Goal: Task Accomplishment & Management: Complete application form

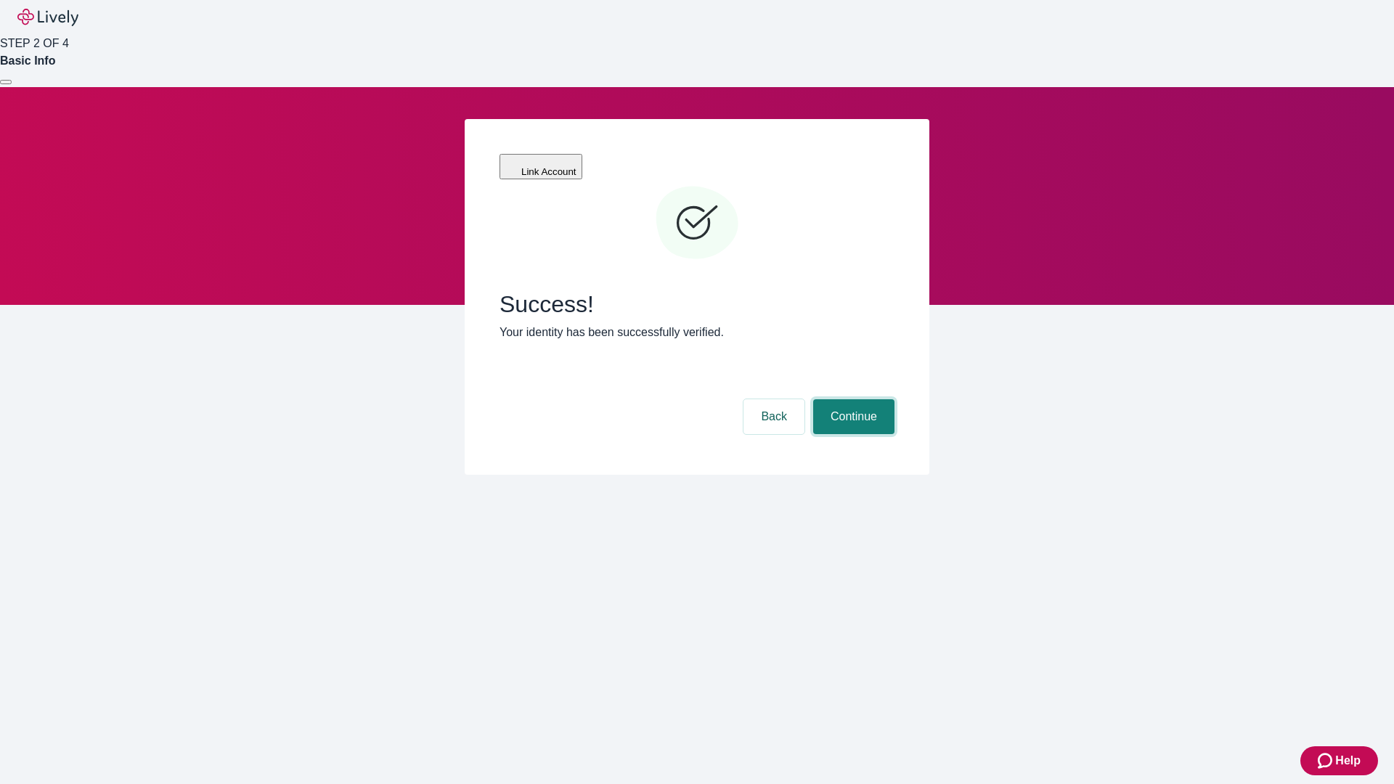
click at [852, 399] on button "Continue" at bounding box center [853, 416] width 81 height 35
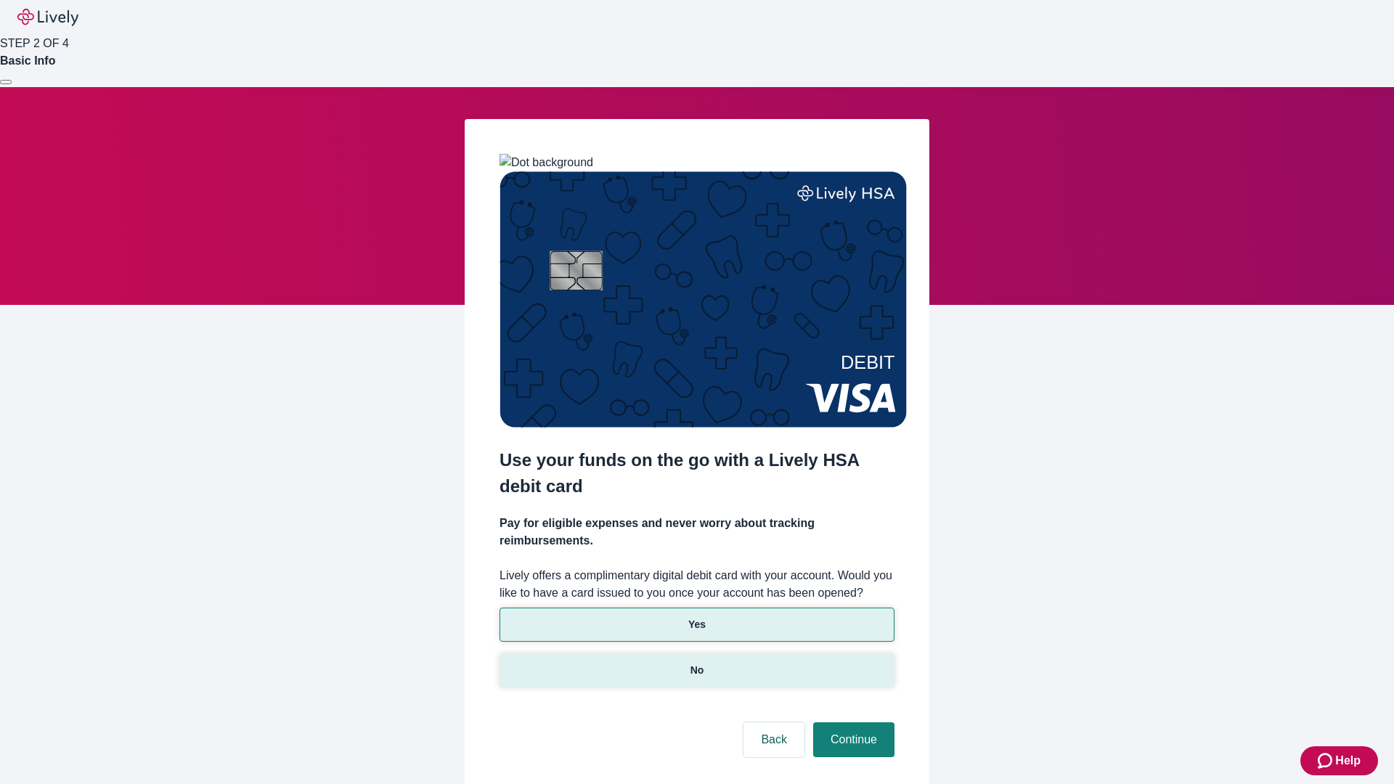
click at [696, 663] on p "No" at bounding box center [698, 670] width 14 height 15
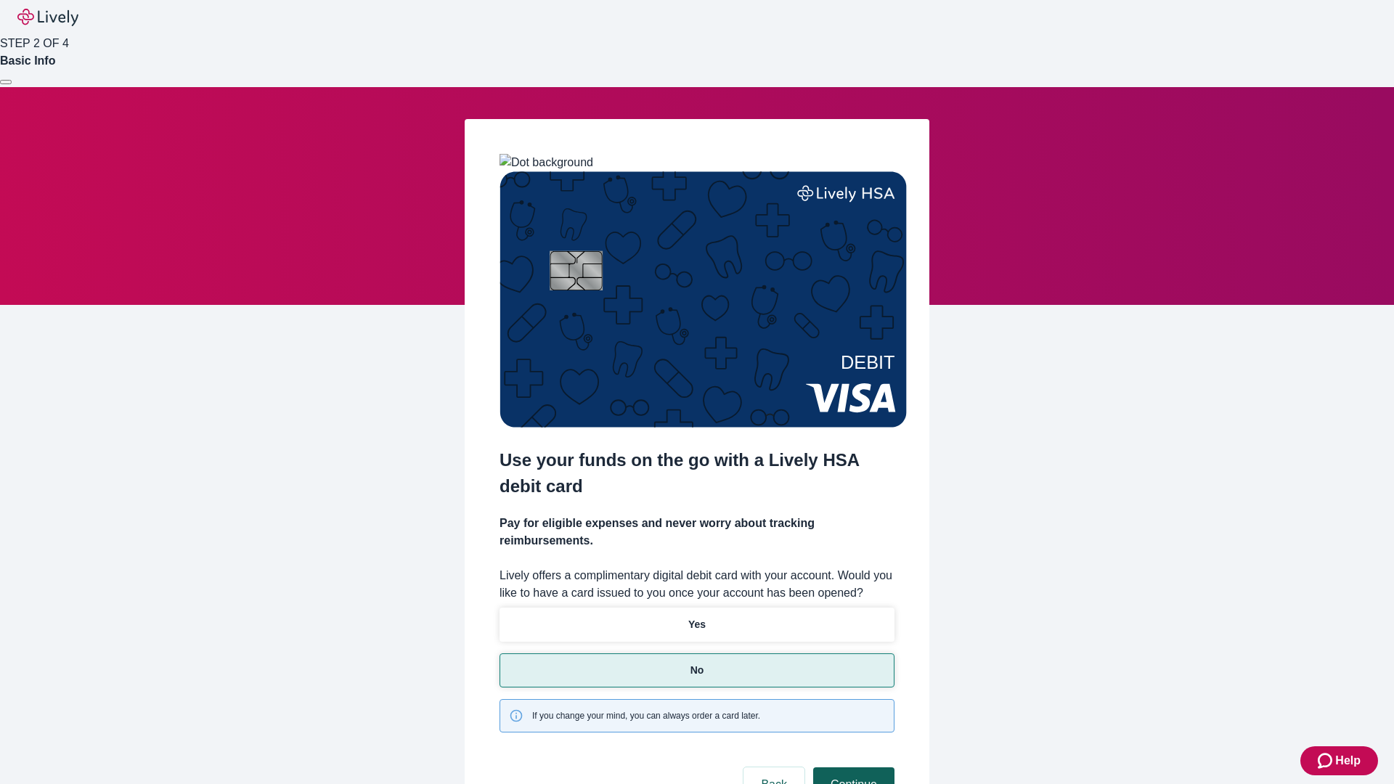
click at [852, 768] on button "Continue" at bounding box center [853, 785] width 81 height 35
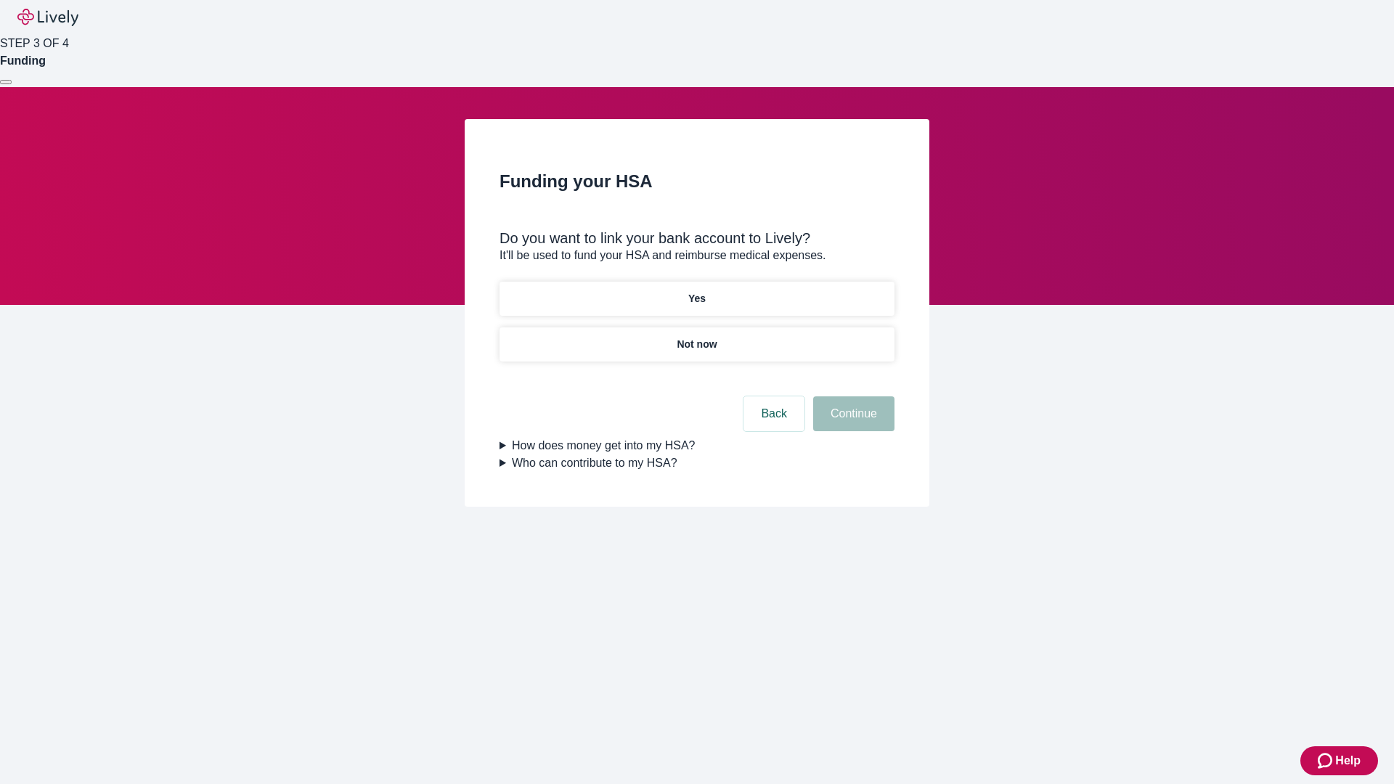
click at [696, 291] on p "Yes" at bounding box center [696, 298] width 17 height 15
click at [852, 396] on button "Continue" at bounding box center [853, 413] width 81 height 35
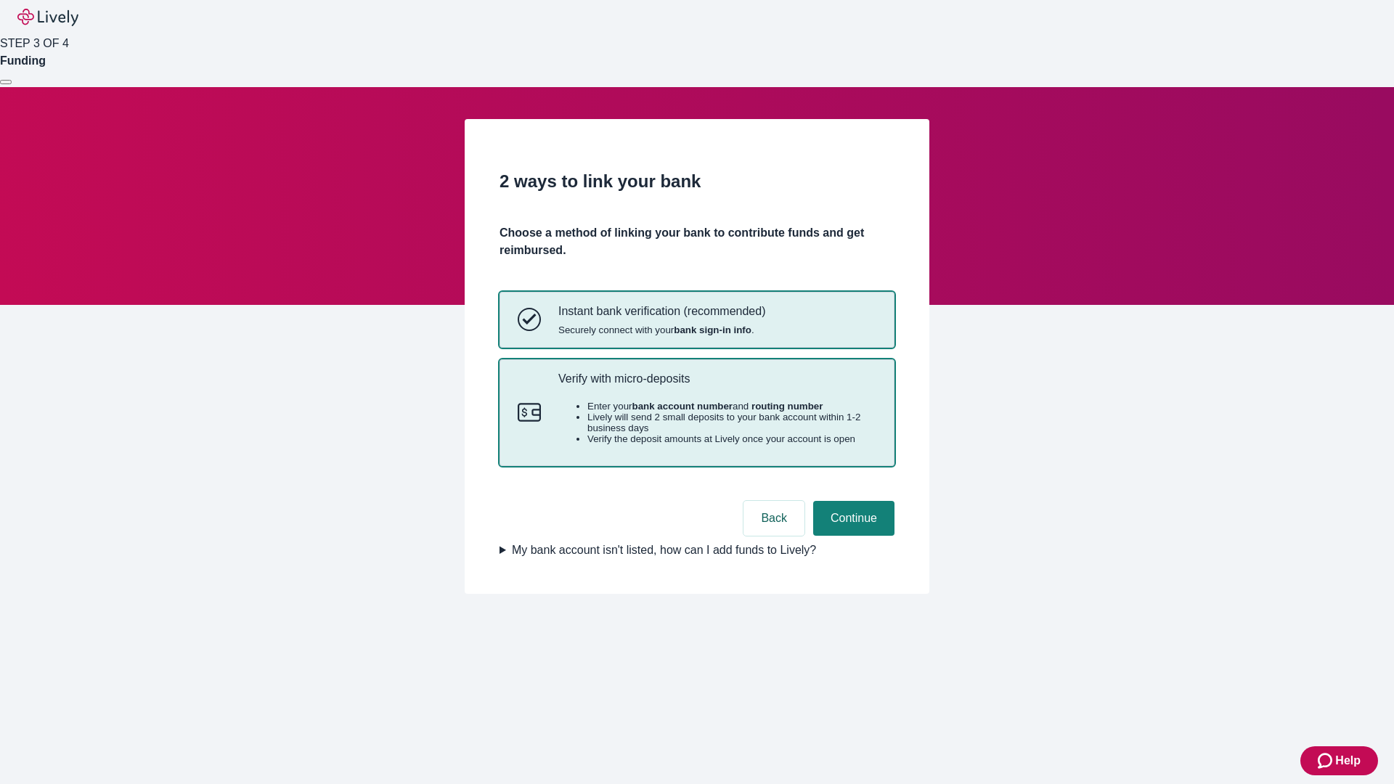
click at [717, 386] on p "Verify with micro-deposits" at bounding box center [717, 379] width 318 height 14
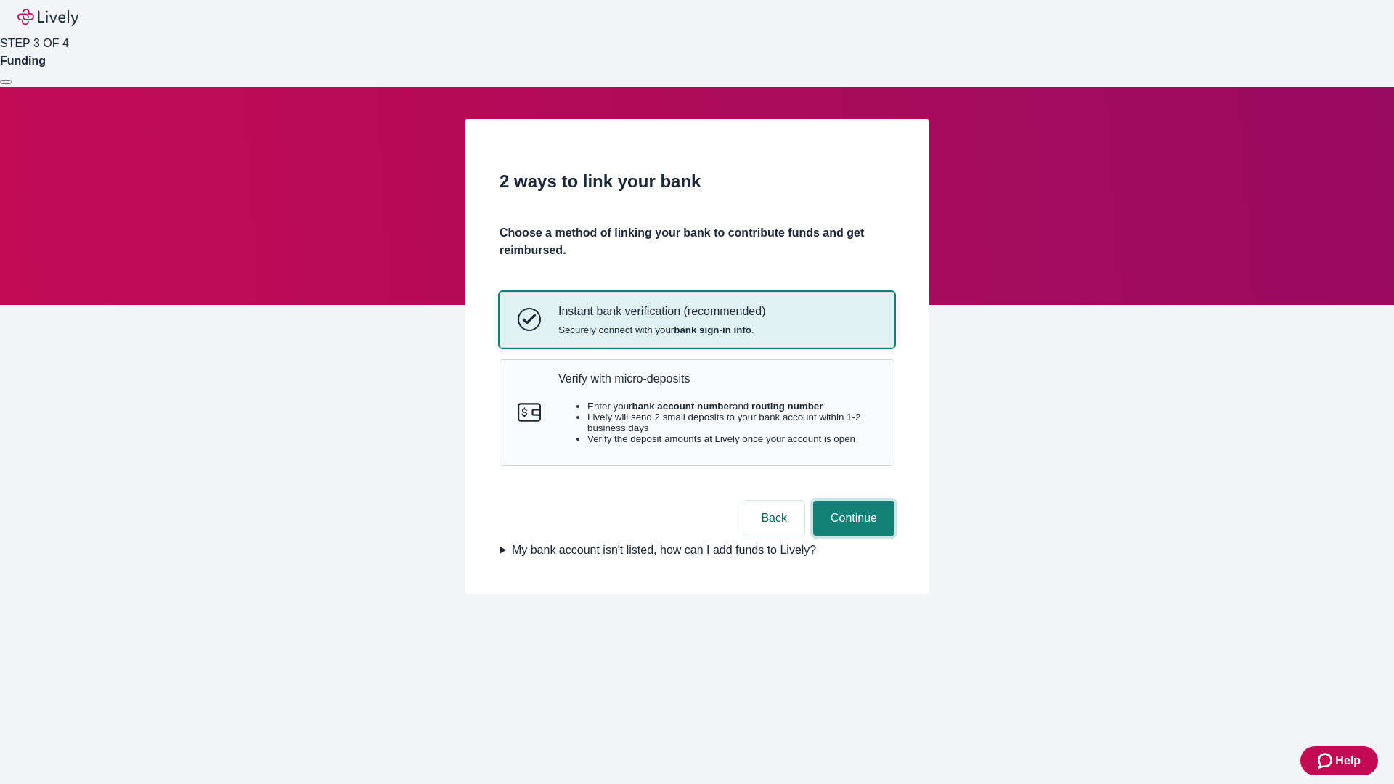
click at [852, 536] on button "Continue" at bounding box center [853, 518] width 81 height 35
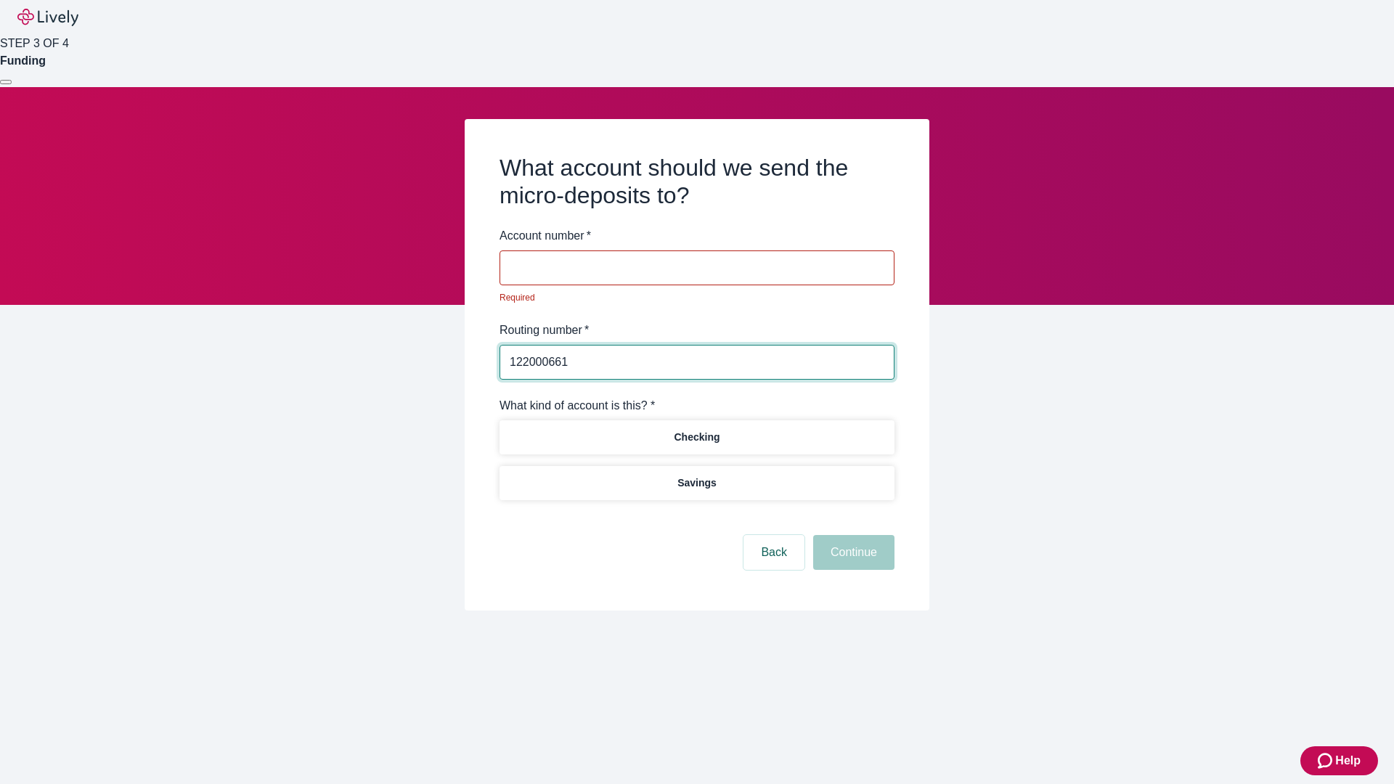
type input "122000661"
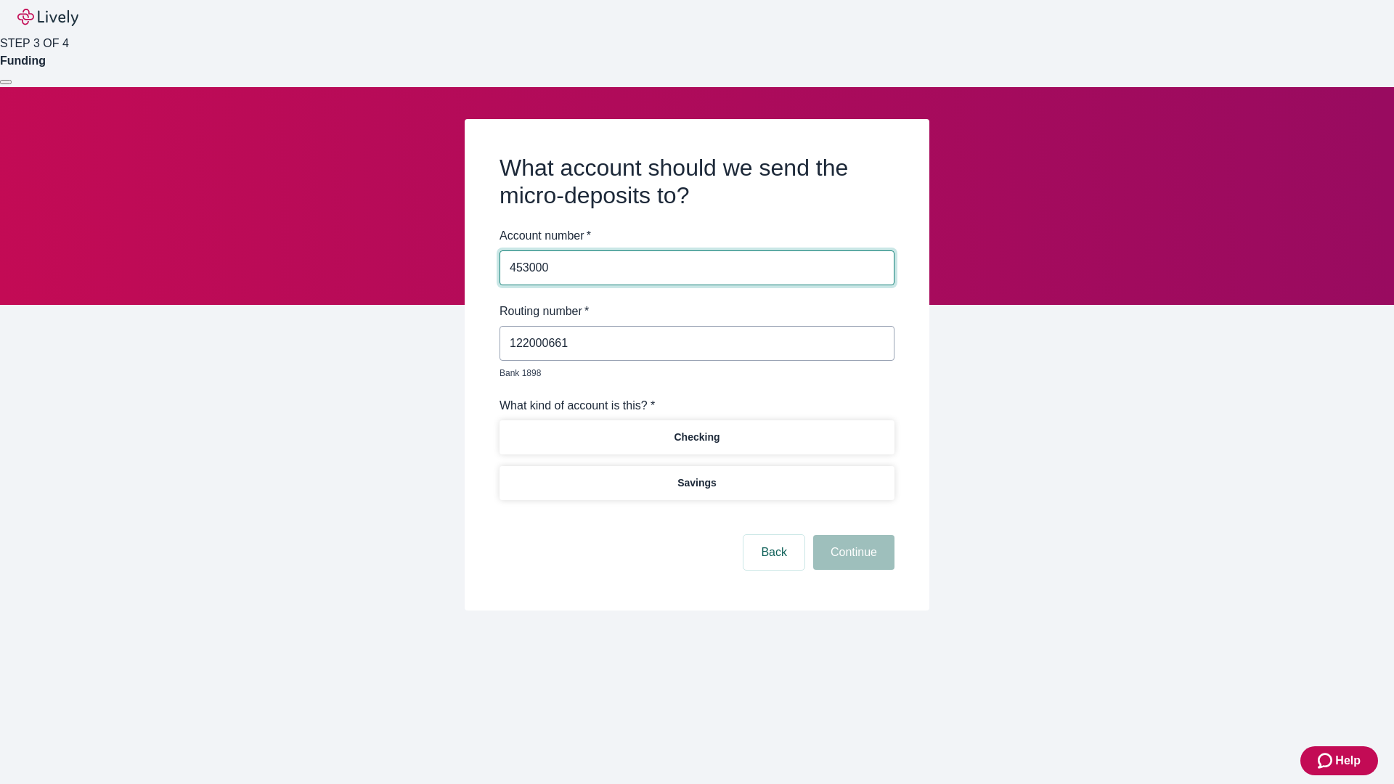
type input "453000"
click at [696, 430] on p "Checking" at bounding box center [697, 437] width 46 height 15
click at [852, 536] on button "Continue" at bounding box center [853, 552] width 81 height 35
